Goal: Find specific page/section: Find specific page/section

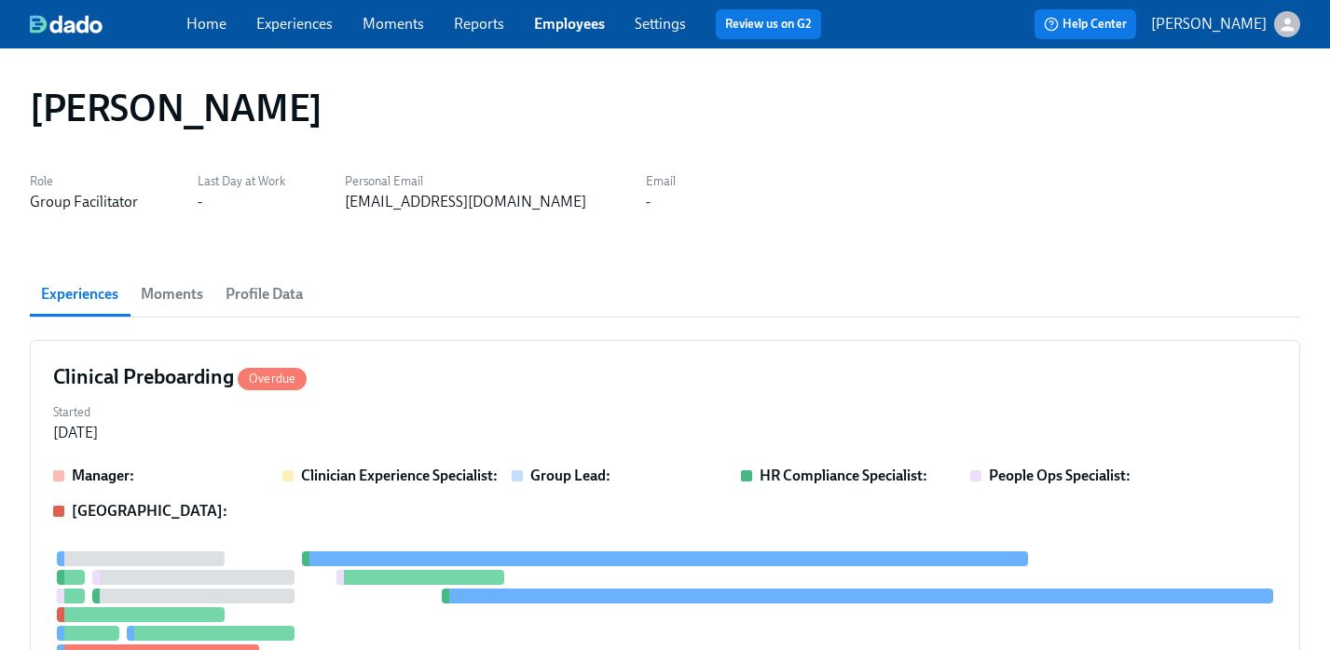
click at [572, 27] on link "Employees" at bounding box center [569, 24] width 71 height 18
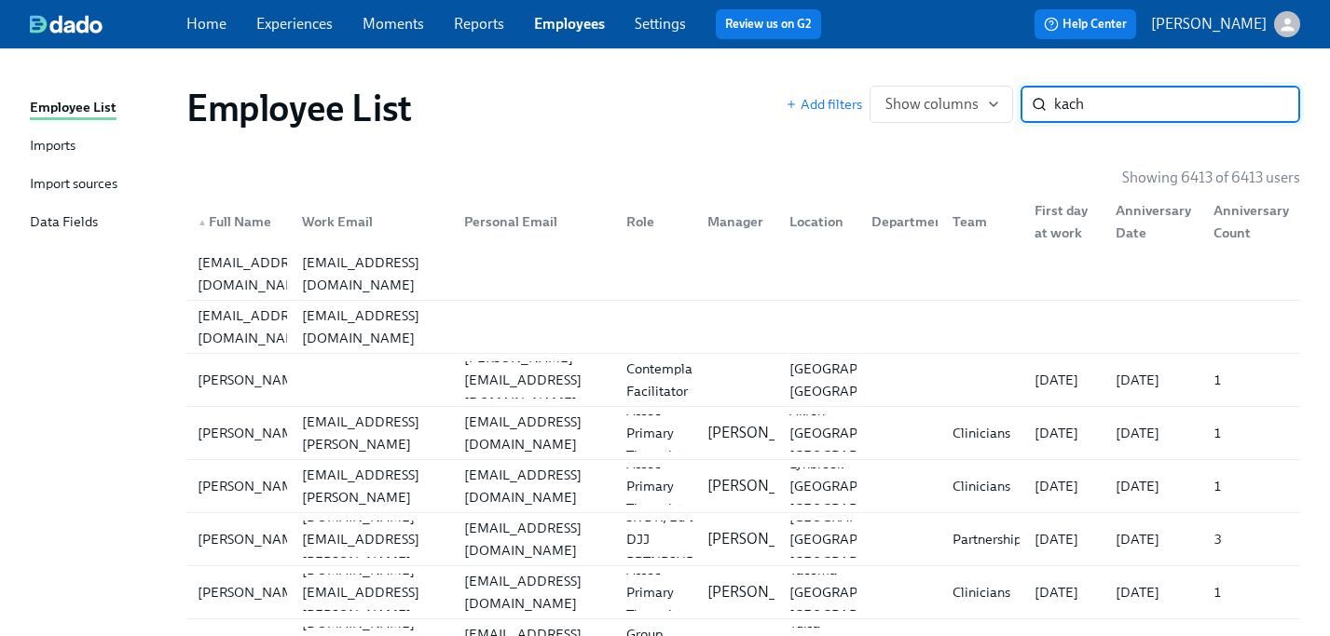
type input "kach"
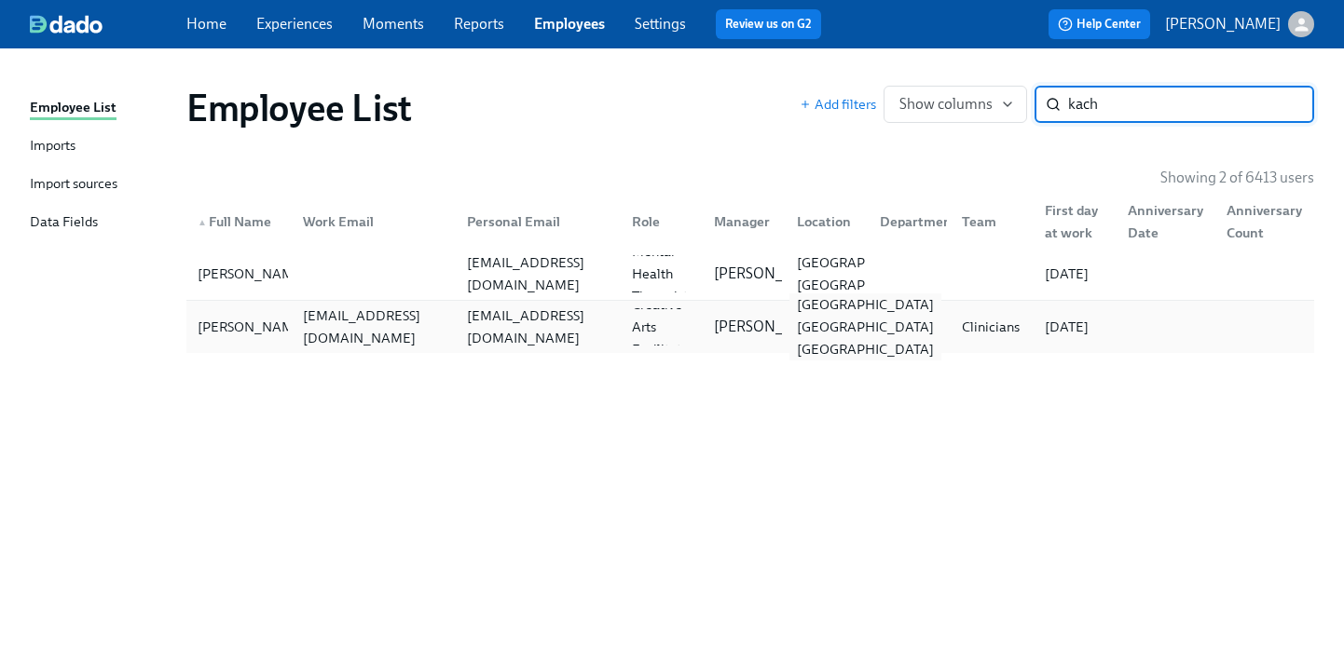
click at [843, 322] on div "[GEOGRAPHIC_DATA] [GEOGRAPHIC_DATA] [GEOGRAPHIC_DATA]" at bounding box center [865, 327] width 152 height 67
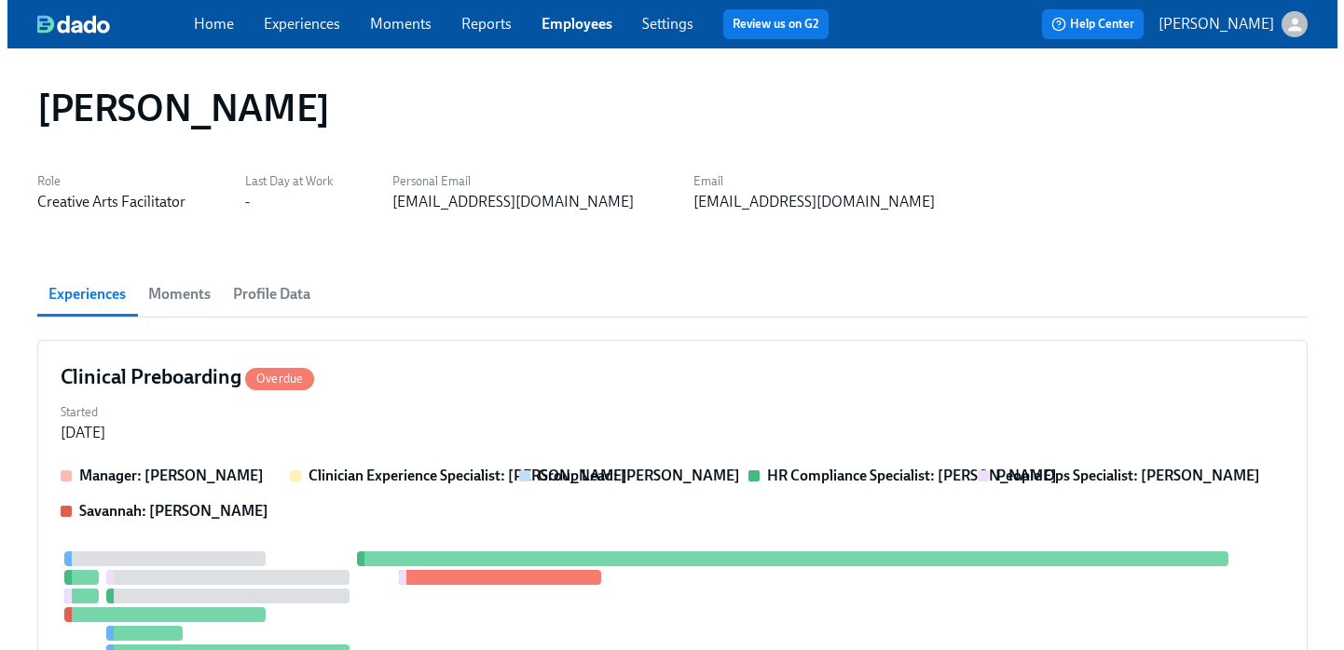
scroll to position [116, 0]
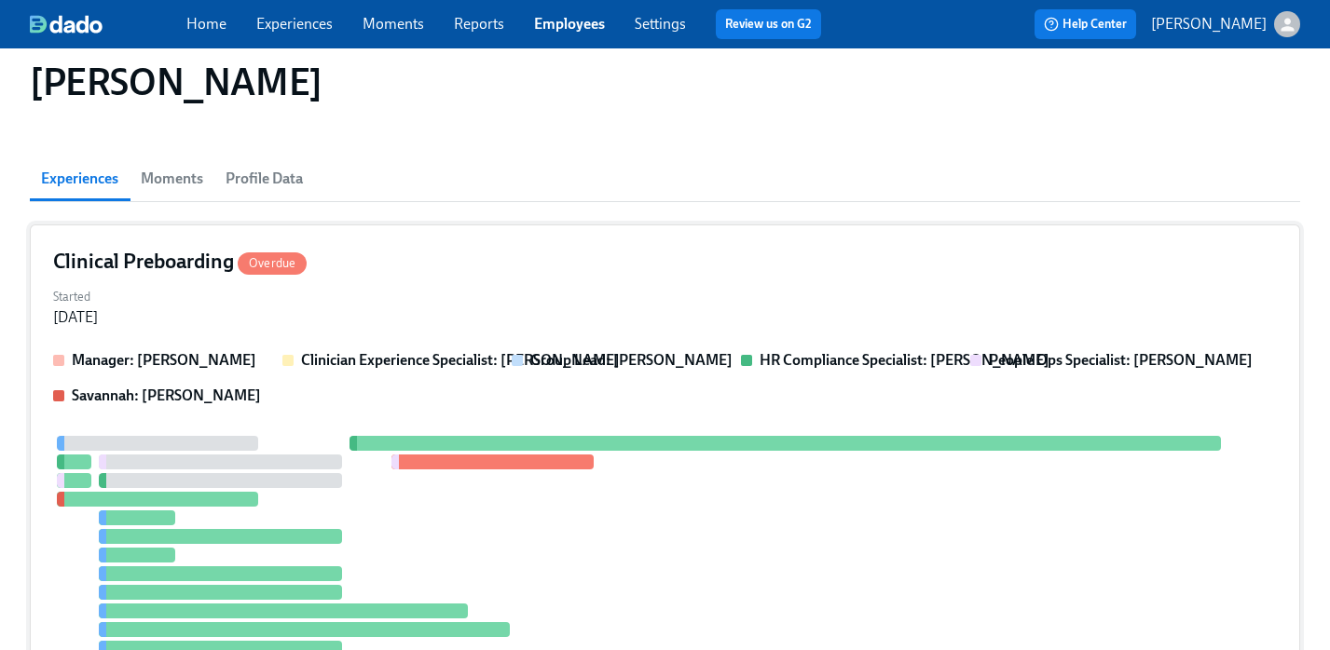
click at [876, 288] on div "Started [DATE]" at bounding box center [664, 305] width 1223 height 45
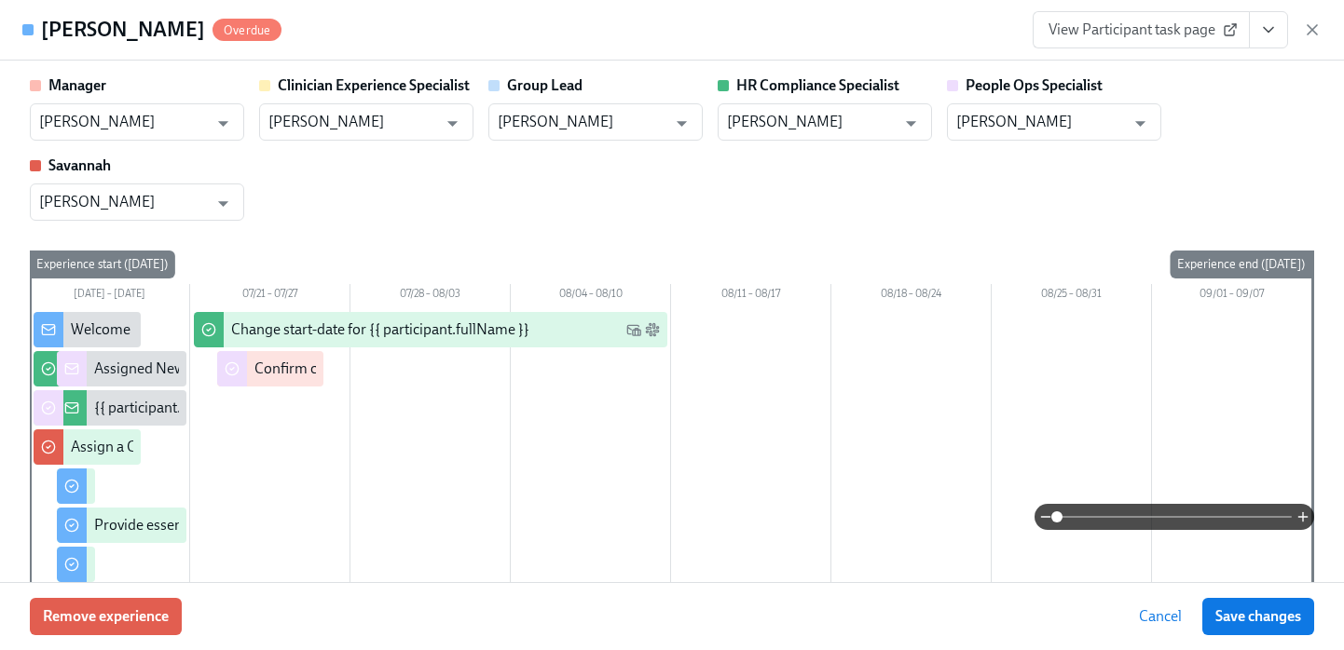
click at [1276, 26] on icon "View task page" at bounding box center [1268, 29] width 19 height 19
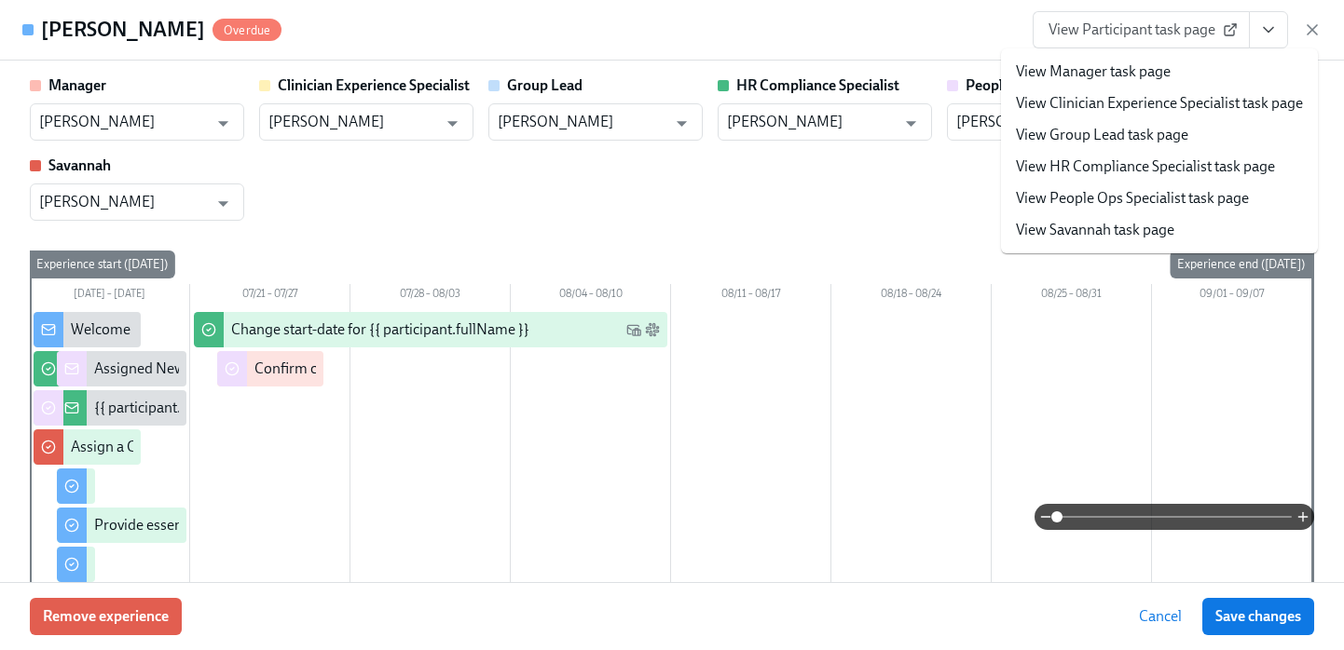
click at [1156, 206] on link "View People Ops Specialist task page" at bounding box center [1132, 198] width 233 height 20
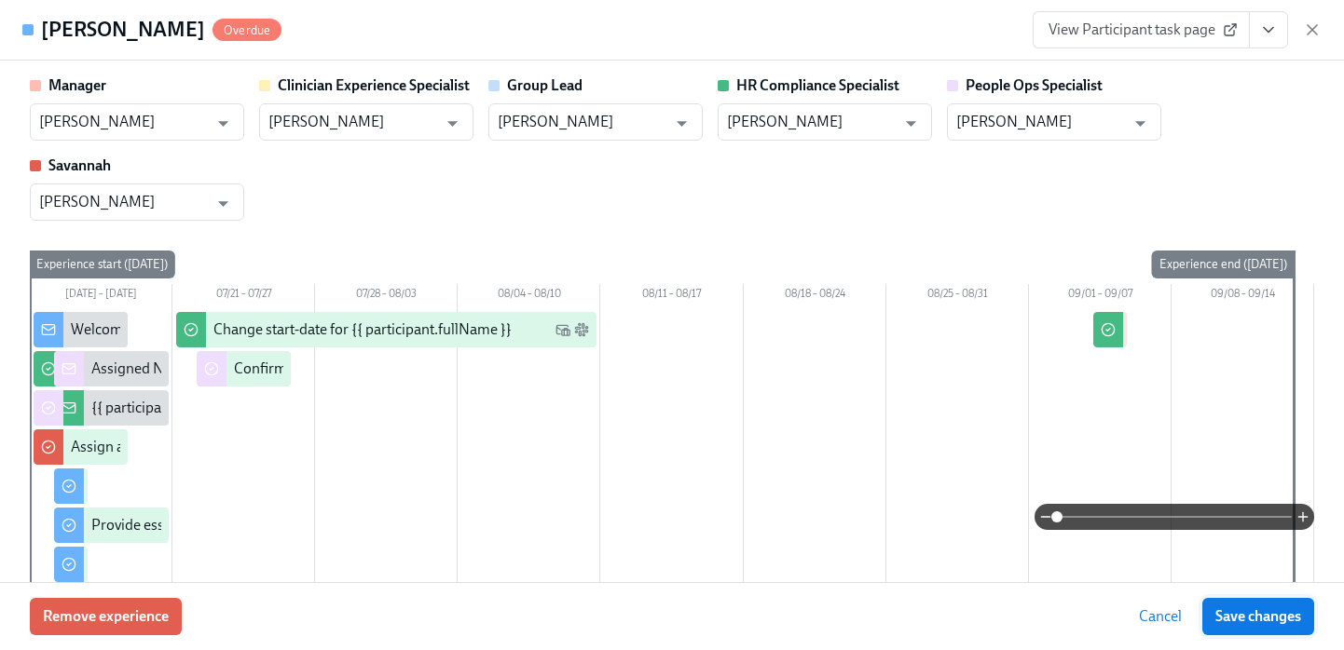
click at [1264, 603] on button "Save changes" at bounding box center [1258, 616] width 112 height 37
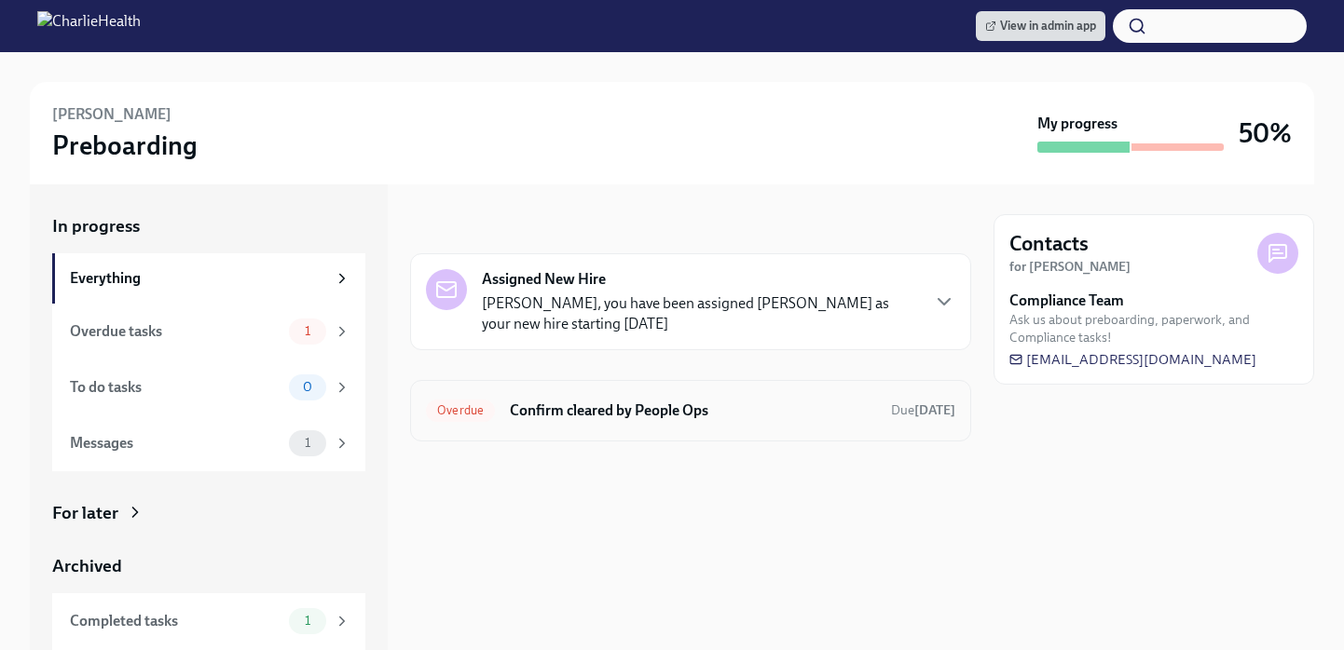
click at [752, 403] on h6 "Confirm cleared by People Ops" at bounding box center [693, 411] width 366 height 20
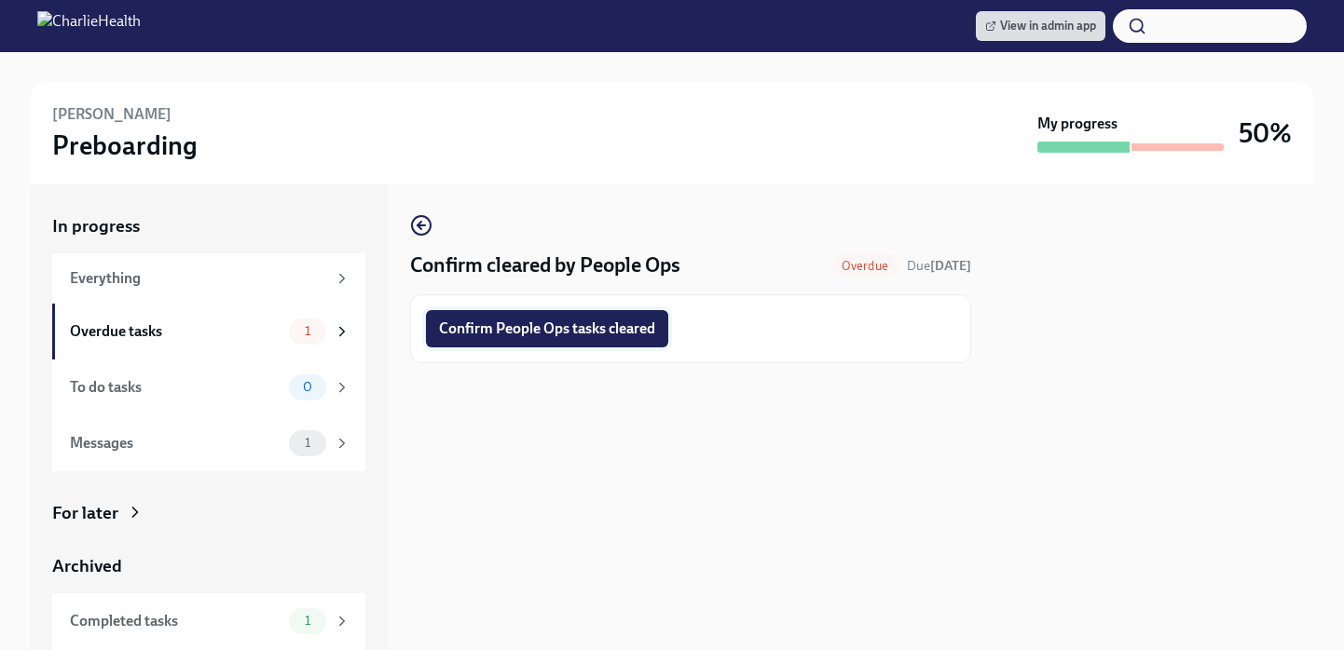
click at [578, 326] on span "Confirm People Ops tasks cleared" at bounding box center [547, 329] width 216 height 19
